Goal: Information Seeking & Learning: Stay updated

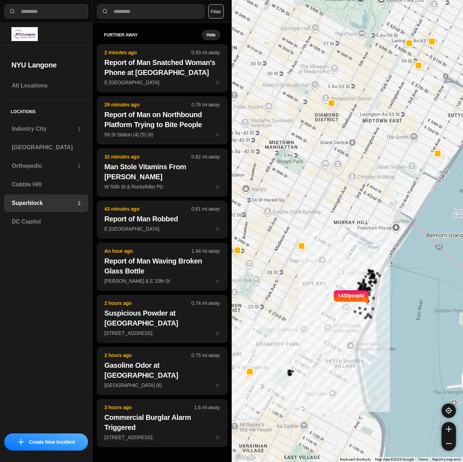
select select "*"
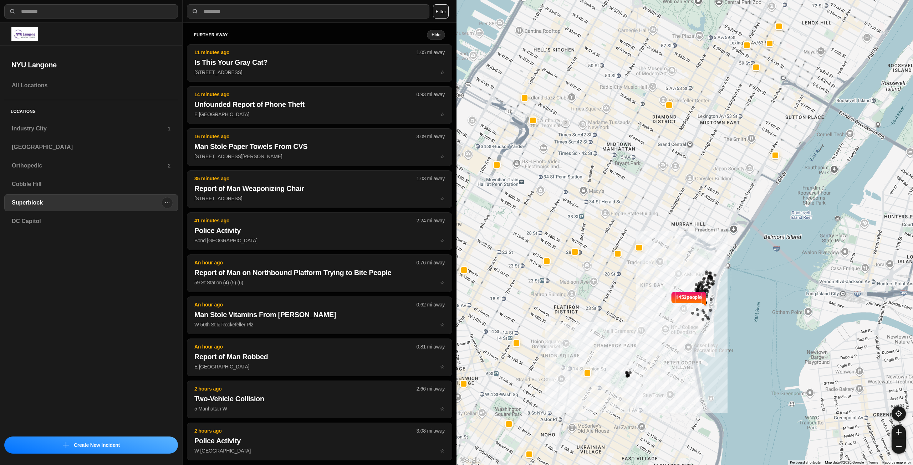
click at [31, 205] on h3 "Superblock" at bounding box center [87, 203] width 150 height 9
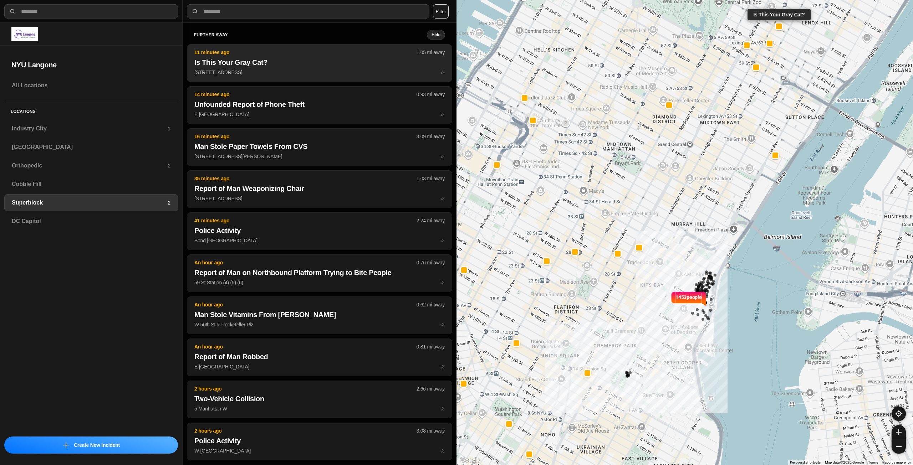
click at [283, 55] on p "11 minutes ago" at bounding box center [305, 52] width 222 height 7
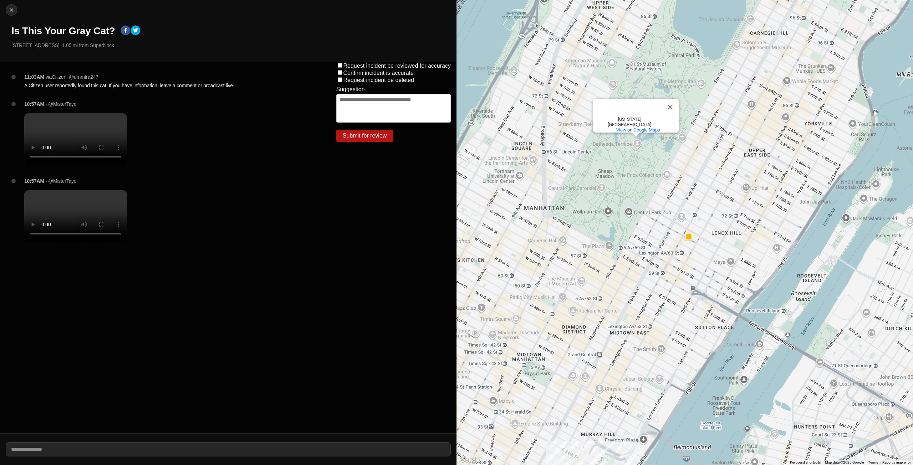
click at [86, 220] on video at bounding box center [75, 215] width 103 height 51
click at [68, 129] on video at bounding box center [75, 138] width 103 height 51
click at [14, 11] on img at bounding box center [11, 9] width 7 height 7
select select "*"
